Goal: Task Accomplishment & Management: Manage account settings

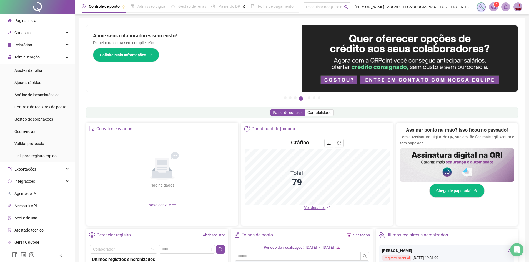
click at [33, 69] on span "Ajustes da folha" at bounding box center [28, 70] width 28 height 4
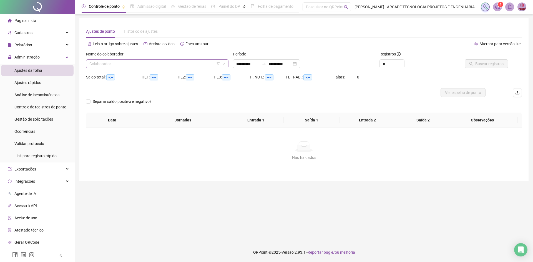
click at [173, 67] on input "search" at bounding box center [154, 64] width 131 height 8
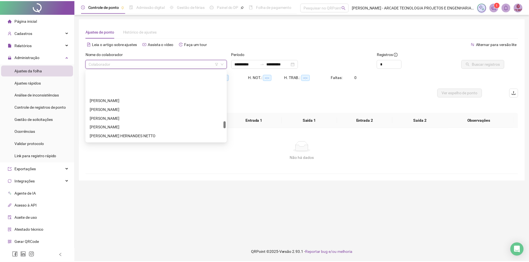
scroll to position [555, 0]
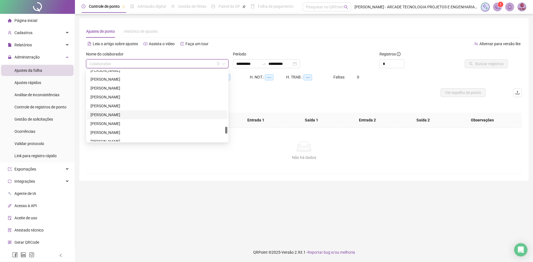
click at [171, 113] on div "[PERSON_NAME]" at bounding box center [157, 115] width 134 height 6
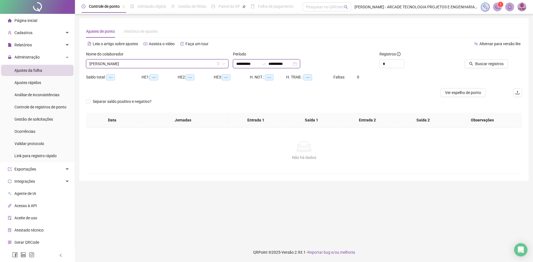
click at [256, 63] on input "**********" at bounding box center [247, 64] width 23 height 6
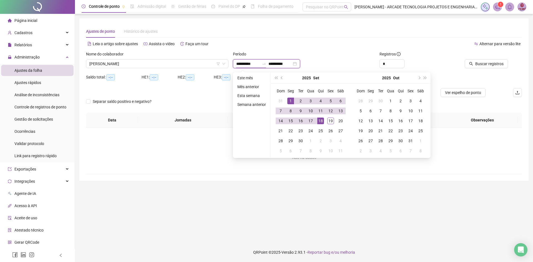
click at [288, 63] on input "**********" at bounding box center [279, 64] width 23 height 6
type input "**********"
click at [330, 122] on div "19" at bounding box center [330, 121] width 7 height 7
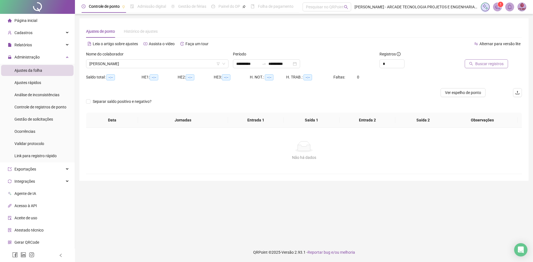
click at [483, 66] on span "Buscar registros" at bounding box center [489, 64] width 28 height 6
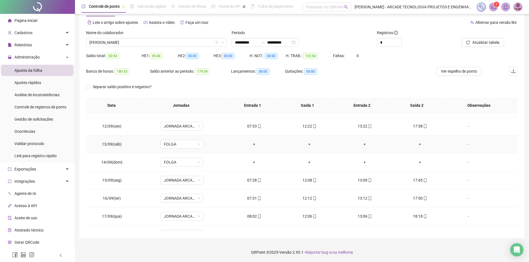
scroll to position [224, 0]
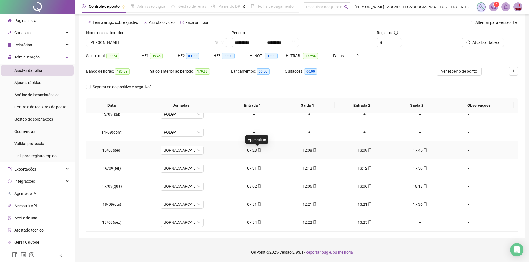
click at [257, 152] on icon "mobile" at bounding box center [259, 150] width 4 height 4
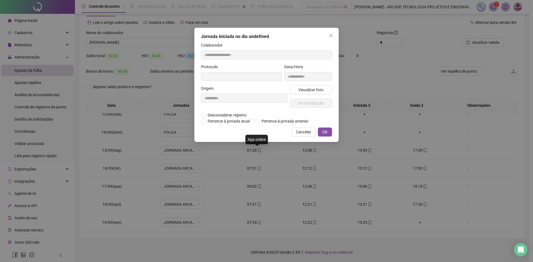
type input "**********"
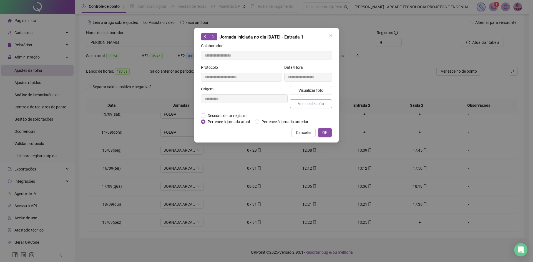
click at [311, 105] on span "Ver localização" at bounding box center [311, 104] width 26 height 6
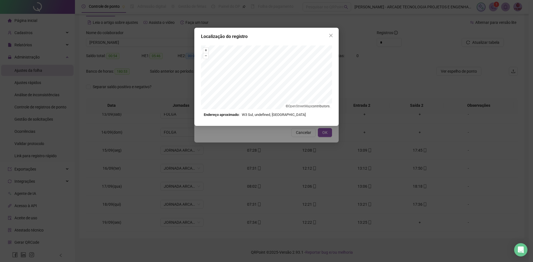
click at [310, 134] on div "Localização do registro + – ⇧ › © OpenStreetMap contributors. Endereço aproxima…" at bounding box center [266, 131] width 533 height 262
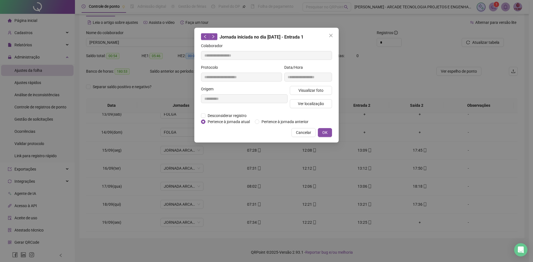
click at [309, 134] on span "Cancelar" at bounding box center [303, 133] width 15 height 6
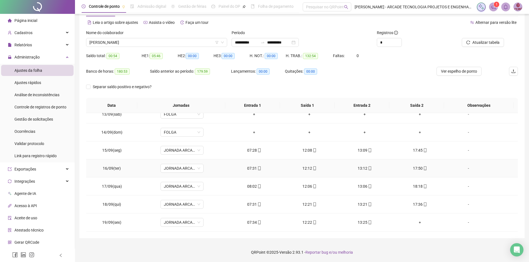
click at [253, 170] on div "07:31" at bounding box center [254, 168] width 46 height 6
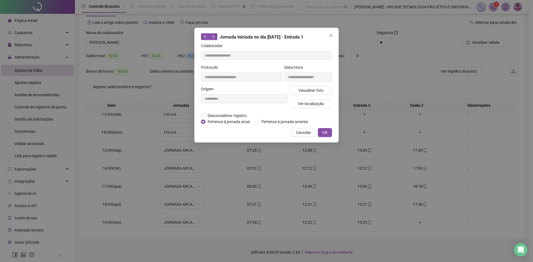
type input "**********"
click at [304, 90] on span "Visualizar foto" at bounding box center [310, 90] width 25 height 6
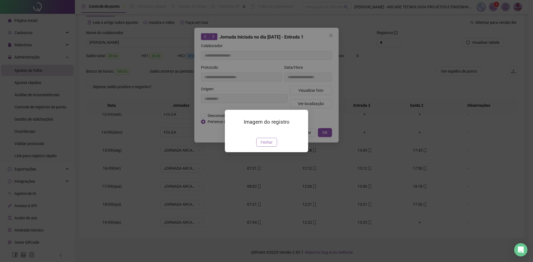
click at [270, 145] on span "Fechar" at bounding box center [267, 142] width 12 height 6
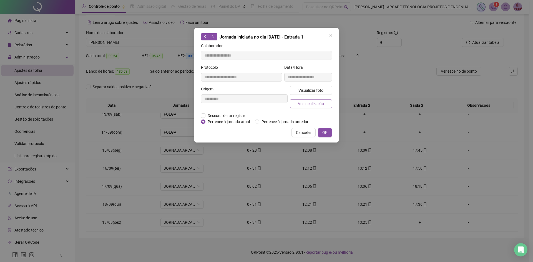
click at [309, 105] on span "Ver localização" at bounding box center [311, 104] width 26 height 6
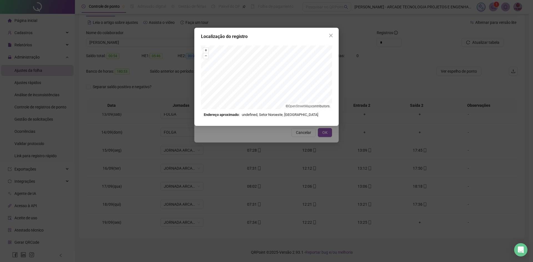
click at [298, 131] on div "Localização do registro + – ⇧ › © OpenStreetMap contributors. Endereço aproxima…" at bounding box center [266, 131] width 533 height 262
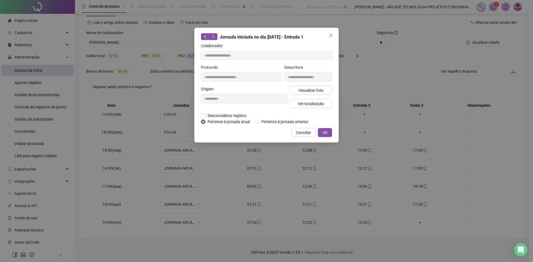
click at [303, 134] on span "Cancelar" at bounding box center [303, 133] width 15 height 6
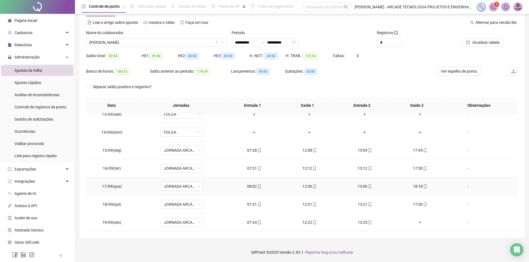
click at [255, 189] on div "08:02" at bounding box center [254, 186] width 46 height 6
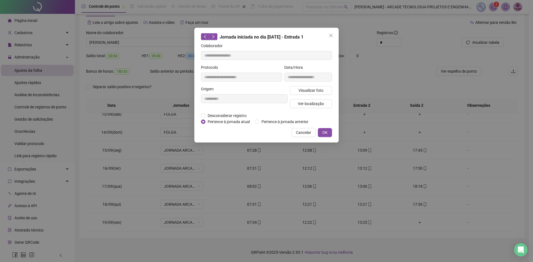
type input "**********"
click at [310, 103] on span "Ver localização" at bounding box center [311, 104] width 26 height 6
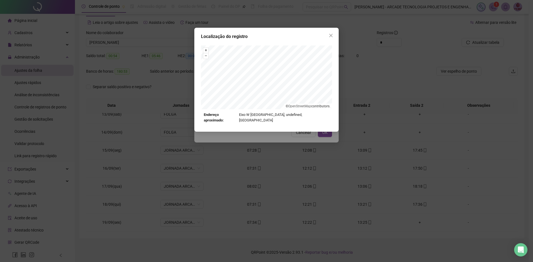
click at [310, 133] on div "Localização do registro + – ⇧ › © OpenStreetMap contributors. Endereço aproxima…" at bounding box center [266, 131] width 533 height 262
click at [305, 132] on div "Localização do registro Endereço aproximado: Eixo W Central, undefined, [GEOGRA…" at bounding box center [266, 131] width 533 height 262
click at [309, 128] on div "Localização do registro + – ⇧ › © OpenStreetMap contributors. Endereço aproxima…" at bounding box center [266, 131] width 533 height 262
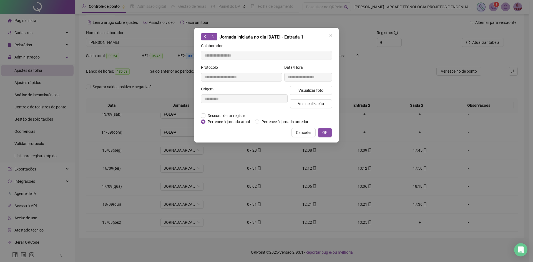
click at [304, 132] on span "Cancelar" at bounding box center [303, 133] width 15 height 6
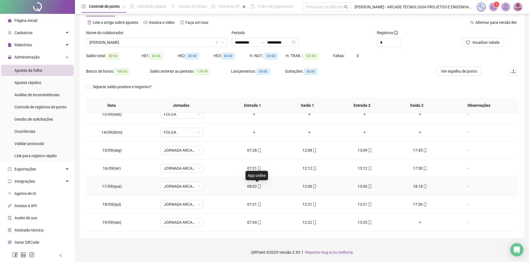
click at [257, 186] on icon "mobile" at bounding box center [259, 187] width 4 height 4
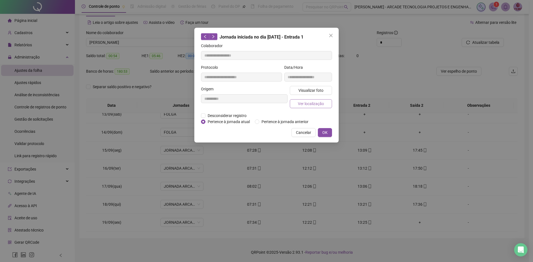
click at [314, 101] on span "Ver localização" at bounding box center [311, 104] width 26 height 6
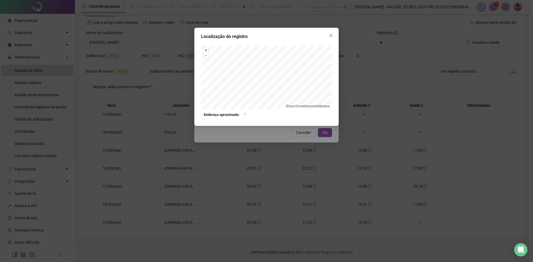
click at [306, 133] on div "Localização do registro + – ⇧ › © OpenStreetMap contributors. Endereço aproxima…" at bounding box center [266, 131] width 533 height 262
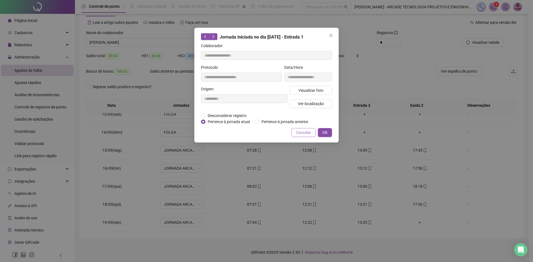
click at [305, 133] on span "Cancelar" at bounding box center [303, 133] width 15 height 6
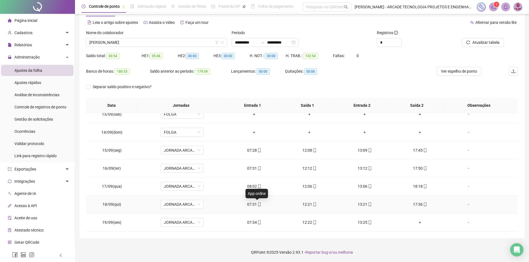
click at [257, 205] on icon "mobile" at bounding box center [259, 205] width 4 height 4
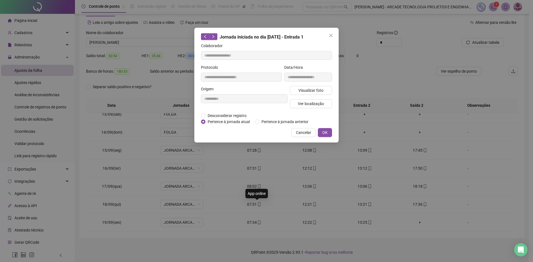
type input "**********"
click at [314, 106] on span "Ver localização" at bounding box center [311, 104] width 26 height 6
click at [307, 134] on span "Cancelar" at bounding box center [303, 133] width 15 height 6
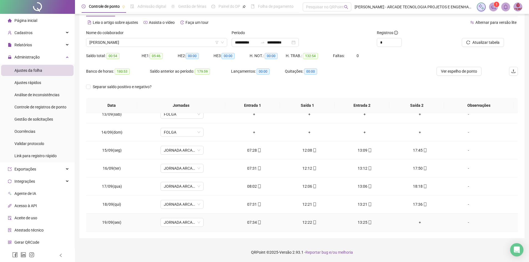
click at [257, 226] on td "07:34" at bounding box center [253, 223] width 55 height 18
click at [257, 224] on icon "mobile" at bounding box center [259, 223] width 4 height 4
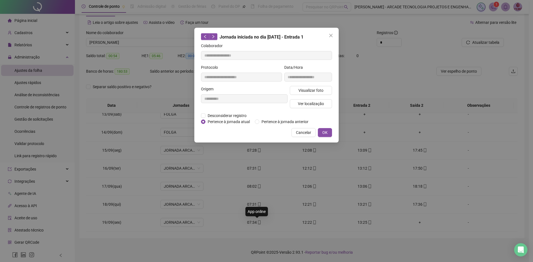
type input "**********"
click at [313, 104] on span "Ver localização" at bounding box center [311, 104] width 26 height 6
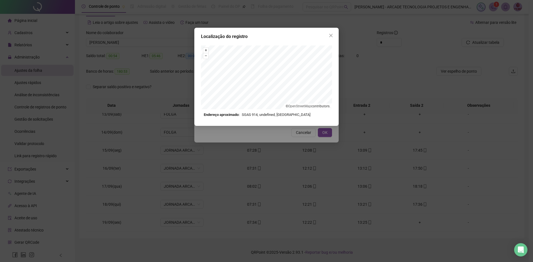
click at [309, 132] on div "Localização do registro + – ⇧ › © OpenStreetMap contributors. Endereço aproxima…" at bounding box center [266, 131] width 533 height 262
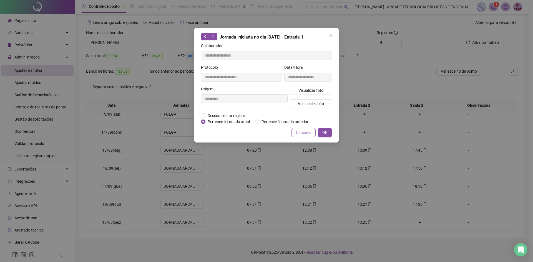
click at [305, 133] on span "Cancelar" at bounding box center [303, 133] width 15 height 6
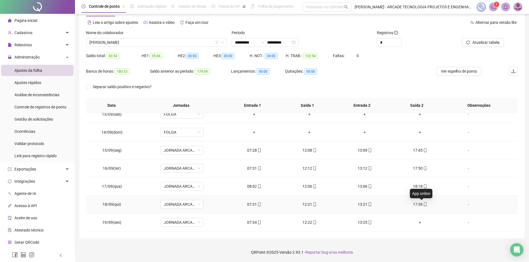
click at [424, 205] on icon "mobile" at bounding box center [425, 205] width 2 height 4
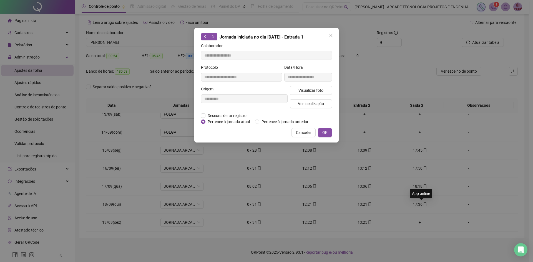
type input "**********"
click at [326, 103] on button "Ver localização" at bounding box center [311, 103] width 42 height 9
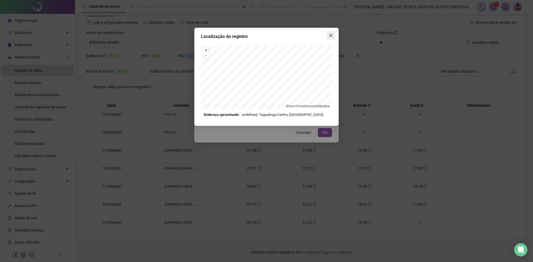
click at [330, 35] on icon "close" at bounding box center [331, 35] width 4 height 4
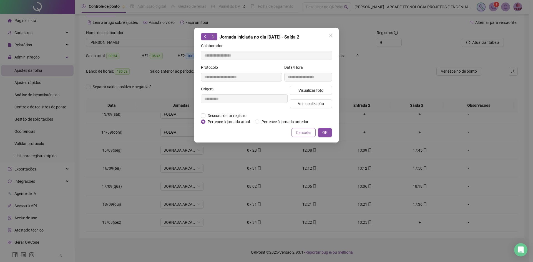
click at [311, 129] on button "Cancelar" at bounding box center [303, 132] width 24 height 9
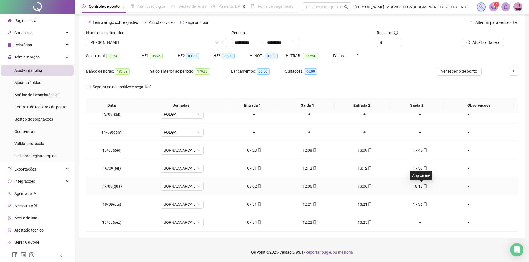
click at [423, 188] on icon "mobile" at bounding box center [425, 187] width 4 height 4
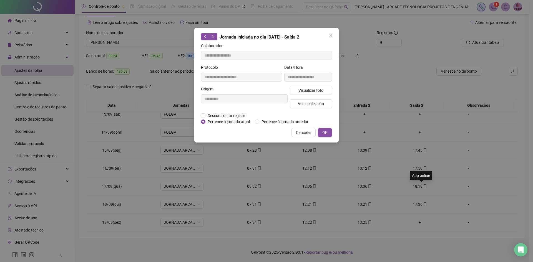
type input "**********"
click at [308, 103] on span "Ver localização" at bounding box center [311, 104] width 26 height 6
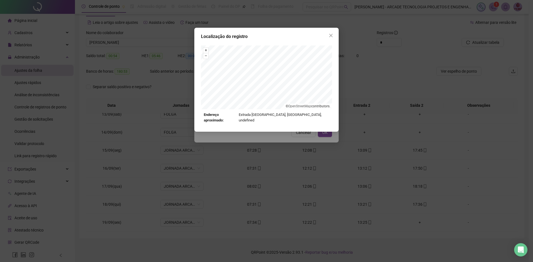
click at [310, 137] on div "Localização do registro + – ⇧ › © OpenStreetMap contributors. Endereço aproxima…" at bounding box center [266, 131] width 533 height 262
click at [303, 133] on div "Localização do registro Endereço aproximado: Estrada Parque Núcleo Bandeirante,…" at bounding box center [266, 131] width 533 height 262
click at [330, 34] on icon "close" at bounding box center [331, 35] width 4 height 4
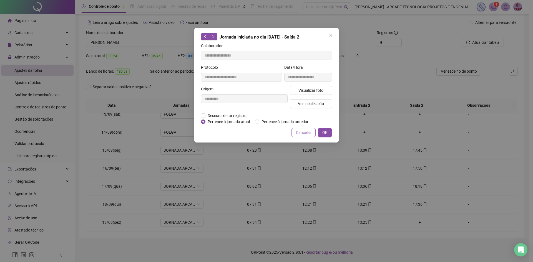
click at [304, 133] on span "Cancelar" at bounding box center [303, 133] width 15 height 6
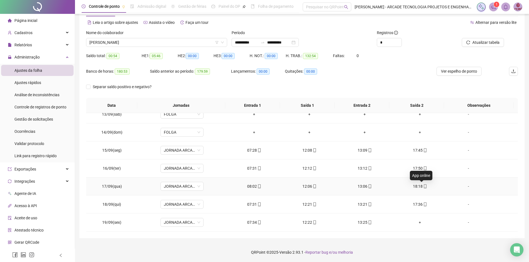
click at [423, 188] on icon "mobile" at bounding box center [425, 187] width 4 height 4
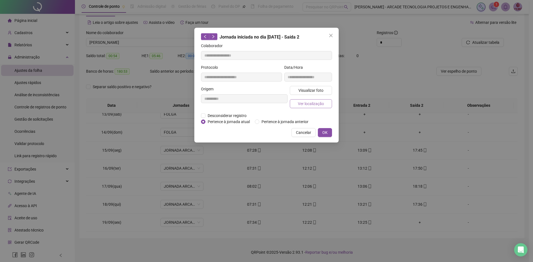
click at [318, 99] on button "Ver localização" at bounding box center [311, 103] width 42 height 9
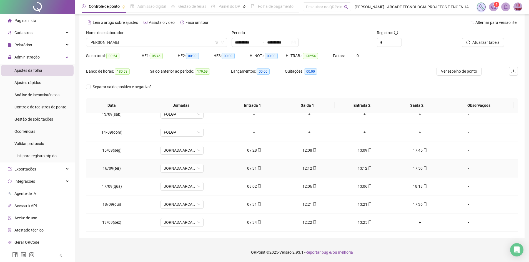
click at [422, 166] on span at bounding box center [424, 168] width 4 height 4
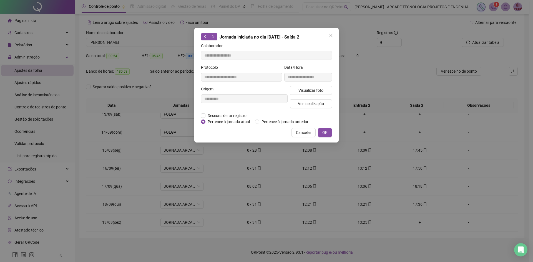
type input "**********"
click at [315, 106] on span "Ver localização" at bounding box center [311, 104] width 26 height 6
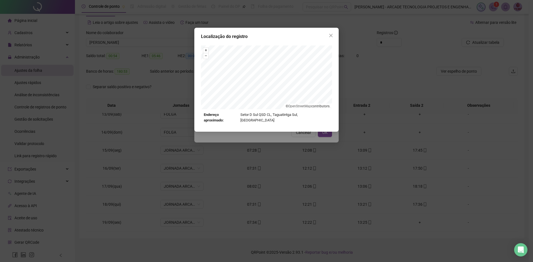
click at [306, 134] on div "Localização do registro + – ⇧ › © OpenStreetMap contributors. Endereço aproxima…" at bounding box center [266, 131] width 533 height 262
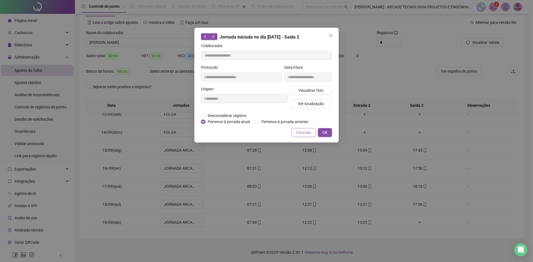
click at [299, 133] on span "Cancelar" at bounding box center [303, 133] width 15 height 6
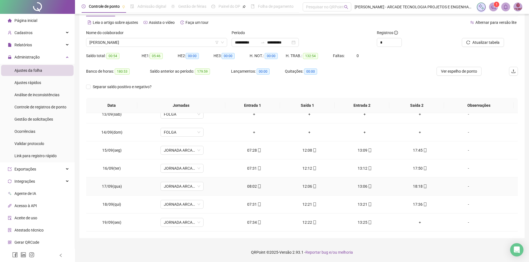
click at [368, 187] on icon "mobile" at bounding box center [370, 187] width 4 height 4
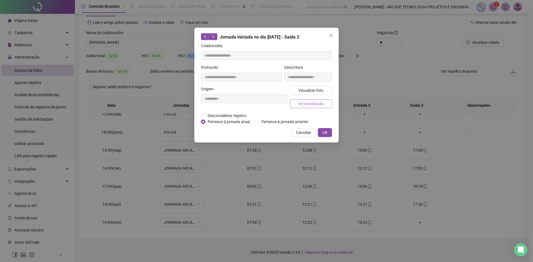
click at [311, 103] on span "Ver localização" at bounding box center [311, 104] width 26 height 6
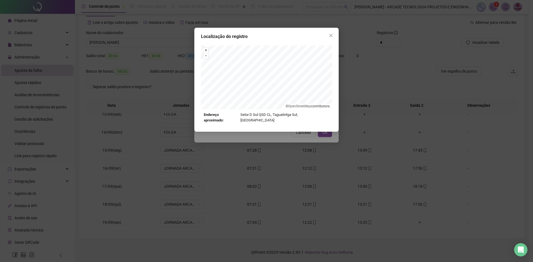
type input "**********"
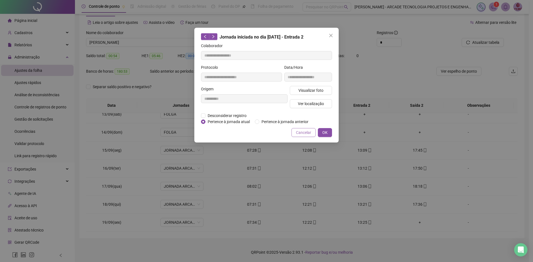
click at [310, 133] on span "Cancelar" at bounding box center [303, 133] width 15 height 6
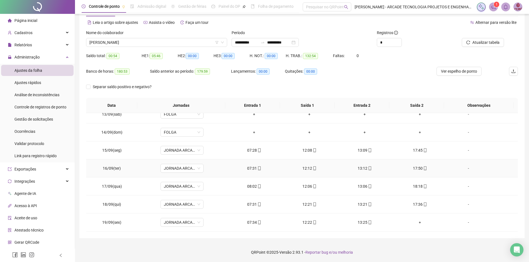
click at [422, 166] on span at bounding box center [424, 168] width 4 height 4
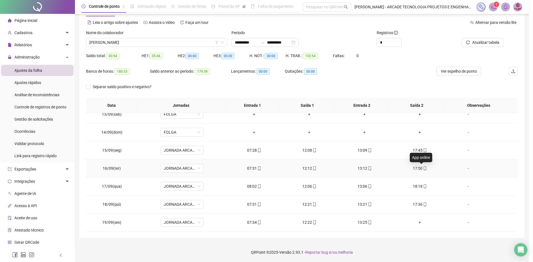
type input "**********"
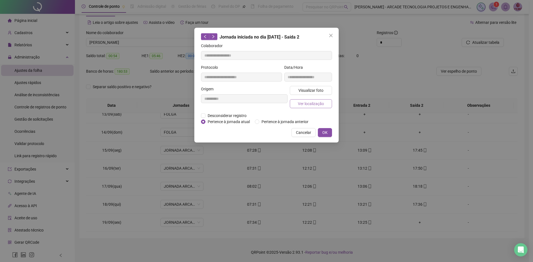
click at [309, 105] on span "Ver localização" at bounding box center [311, 104] width 26 height 6
click at [310, 132] on span "Cancelar" at bounding box center [303, 133] width 15 height 6
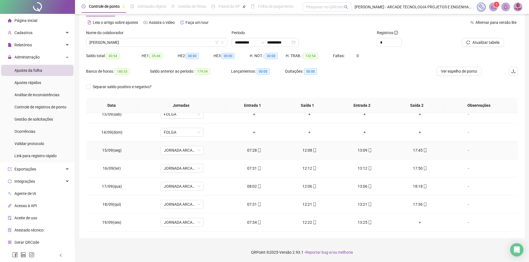
click at [423, 150] on icon "mobile" at bounding box center [425, 150] width 4 height 4
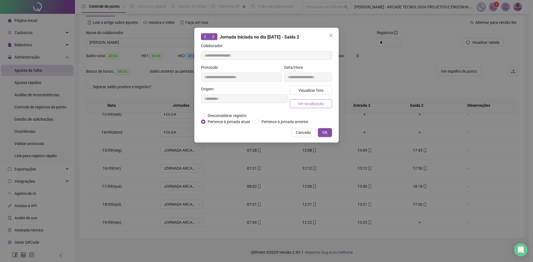
click at [318, 102] on span "Ver localização" at bounding box center [311, 104] width 26 height 6
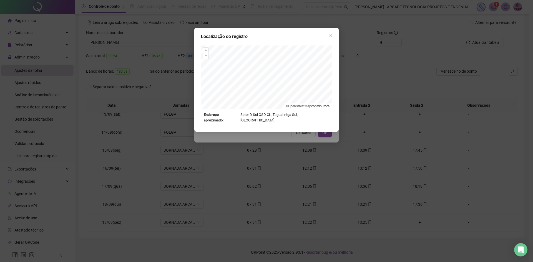
type input "**********"
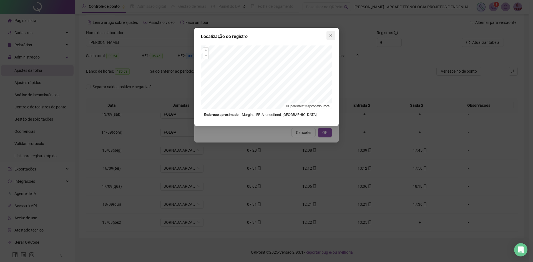
click at [330, 37] on icon "close" at bounding box center [331, 35] width 4 height 4
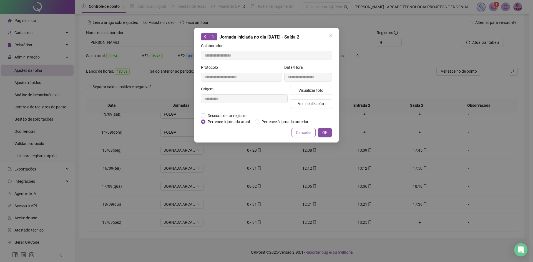
click at [303, 134] on span "Cancelar" at bounding box center [303, 133] width 15 height 6
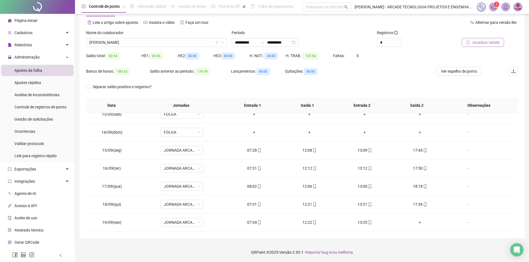
click at [478, 42] on span "Atualizar tabela" at bounding box center [485, 42] width 27 height 6
click at [41, 32] on div "Cadastros" at bounding box center [37, 32] width 72 height 11
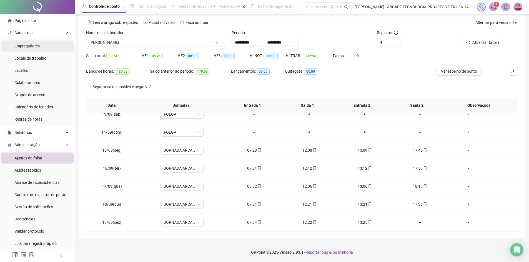
click at [42, 48] on li "Empregadores" at bounding box center [37, 46] width 72 height 11
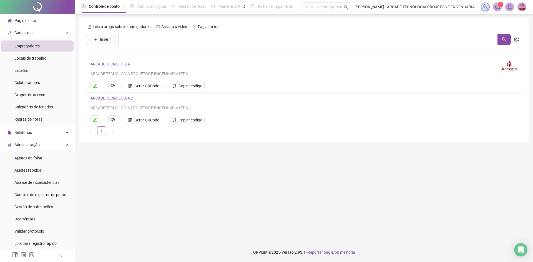
click at [124, 100] on link "ARCADE TECNOLOGIA 2" at bounding box center [111, 98] width 42 height 4
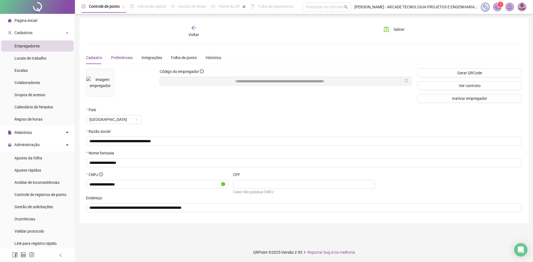
click at [121, 59] on span "Preferências" at bounding box center [122, 58] width 22 height 4
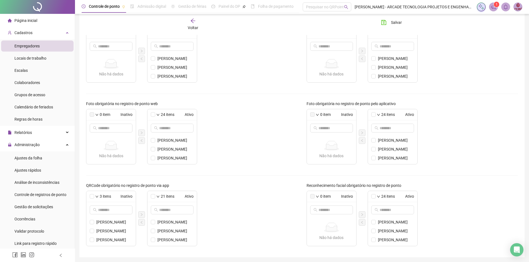
scroll to position [130, 0]
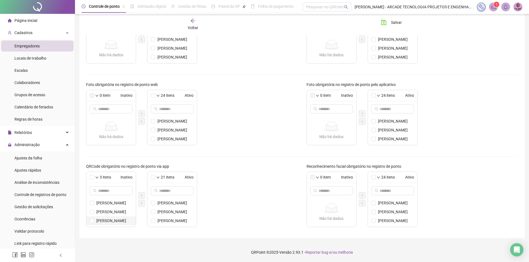
click at [96, 218] on li "[PERSON_NAME]" at bounding box center [110, 220] width 49 height 9
click at [140, 197] on icon "right" at bounding box center [141, 195] width 3 height 3
click at [389, 23] on button "Salvar" at bounding box center [391, 22] width 29 height 9
click at [191, 19] on icon "arrow-left" at bounding box center [193, 21] width 6 height 6
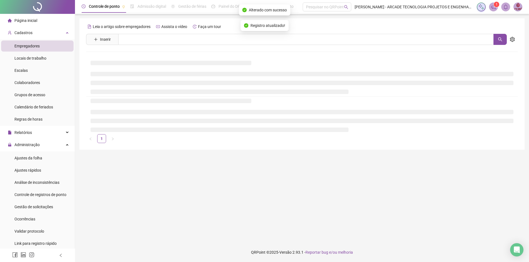
scroll to position [0, 0]
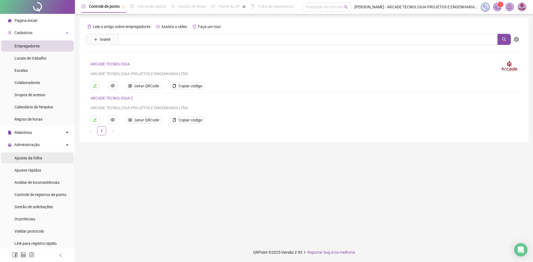
click at [49, 159] on li "Ajustes da folha" at bounding box center [37, 158] width 72 height 11
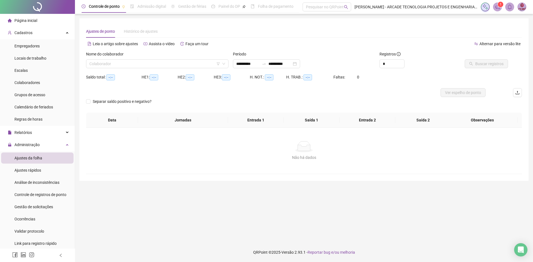
type input "**********"
click at [157, 61] on input "search" at bounding box center [154, 64] width 131 height 8
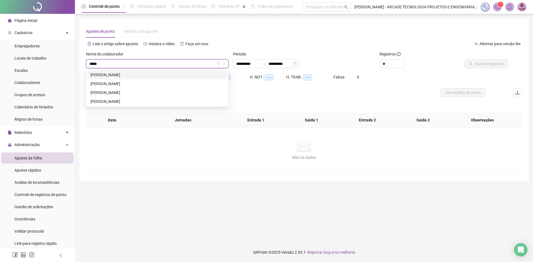
type input "******"
click at [123, 74] on div "[PERSON_NAME]" at bounding box center [157, 75] width 134 height 6
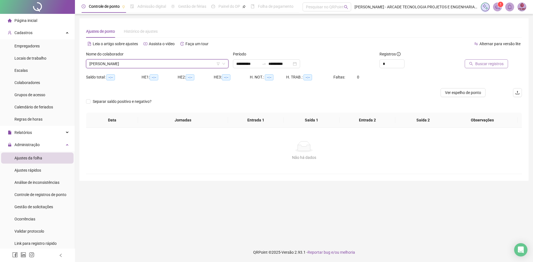
click at [489, 63] on span "Buscar registros" at bounding box center [489, 64] width 28 height 6
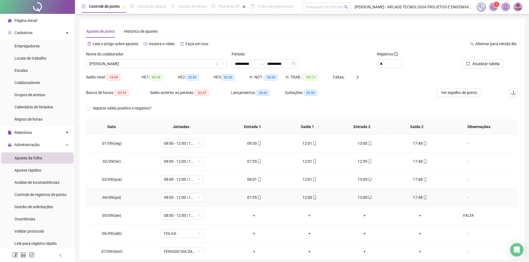
click at [257, 196] on span "mobile" at bounding box center [259, 198] width 4 height 4
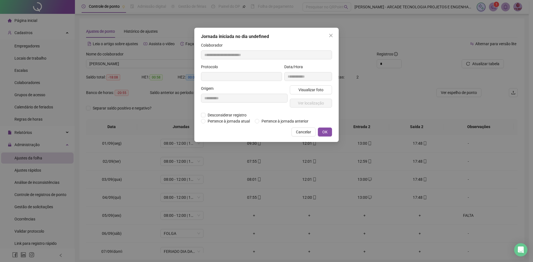
type input "**********"
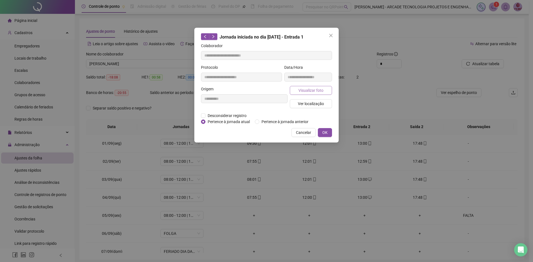
click at [316, 91] on span "Visualizar foto" at bounding box center [310, 90] width 25 height 6
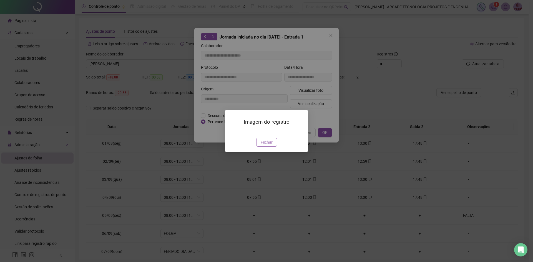
click at [268, 145] on span "Fechar" at bounding box center [267, 142] width 12 height 6
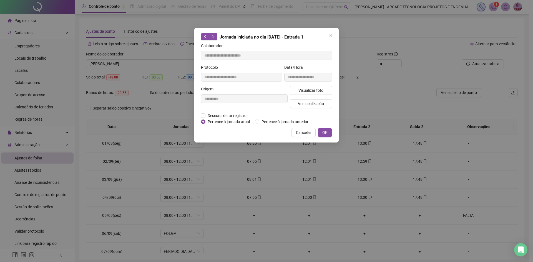
click at [303, 137] on div "**********" at bounding box center [266, 85] width 144 height 115
click at [304, 134] on span "Cancelar" at bounding box center [303, 133] width 15 height 6
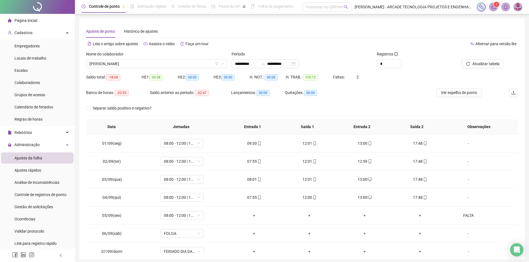
click at [42, 158] on li "Ajustes da folha" at bounding box center [37, 158] width 72 height 11
click at [54, 204] on li "Gestão de solicitações" at bounding box center [37, 207] width 72 height 11
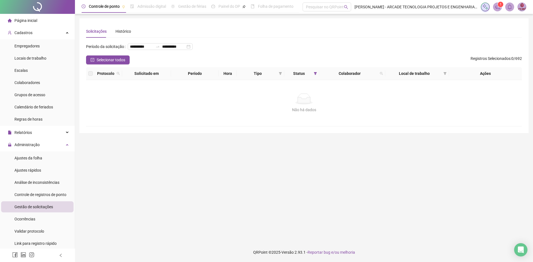
click at [29, 19] on span "Página inicial" at bounding box center [25, 20] width 23 height 4
